Goal: Complete application form: Complete application form

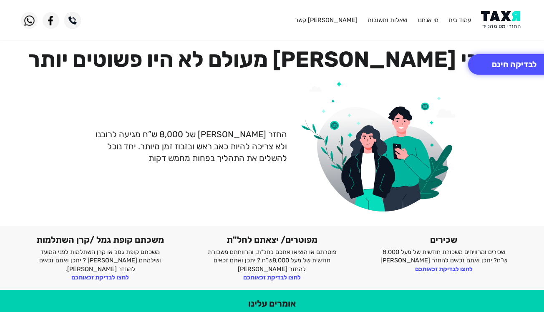
click at [502, 47] on h1 "החזרי [PERSON_NAME] מעולם לא היו פשוטים יותר" at bounding box center [272, 59] width 502 height 26
click at [502, 58] on button "לבדיקה חינם" at bounding box center [514, 64] width 92 height 20
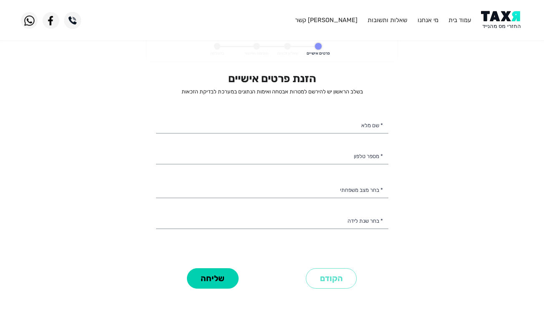
select select
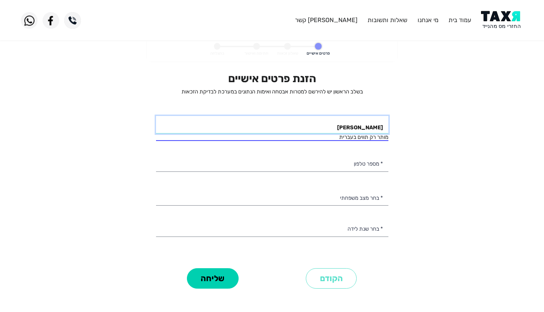
type input "[PERSON_NAME]"
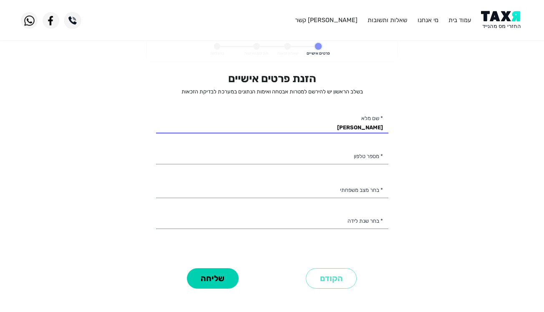
click at [379, 178] on div "הזנת פרטים אישיים בשלב הראשון יש להירשם למטרות אבטחה ואימות הנתונים במערכת לבדי…" at bounding box center [272, 168] width 232 height 193
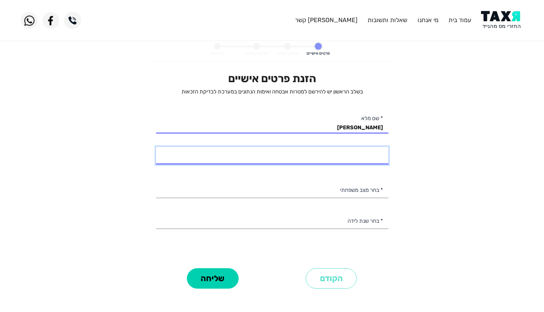
click at [367, 158] on input "* מספר טלפון" at bounding box center [272, 156] width 232 height 18
type input "0"
type input "053-5272286"
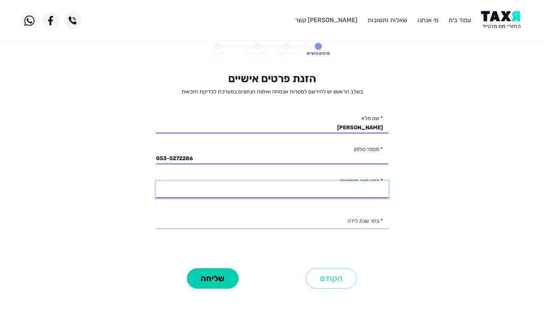
select select "1: Single"
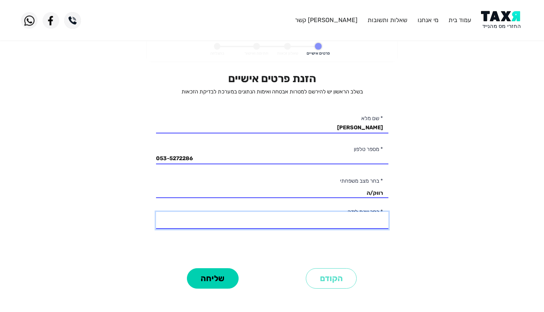
select select "5: 1999"
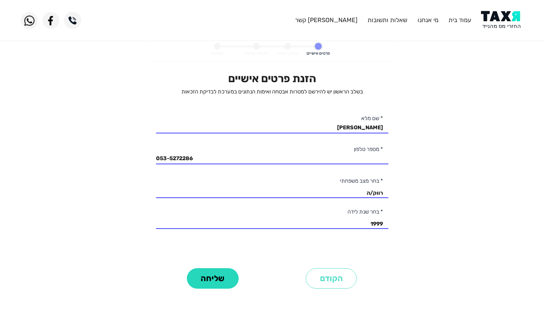
click at [218, 288] on button "שליחה" at bounding box center [213, 278] width 52 height 20
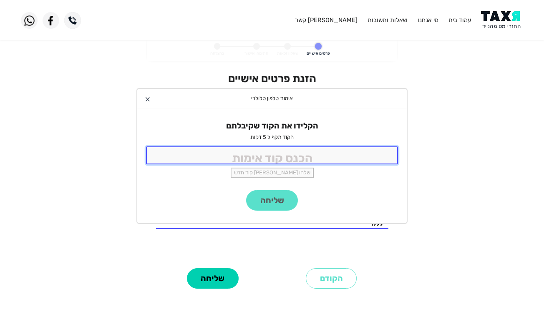
click at [271, 154] on input "tel" at bounding box center [272, 155] width 252 height 18
